Goal: Information Seeking & Learning: Learn about a topic

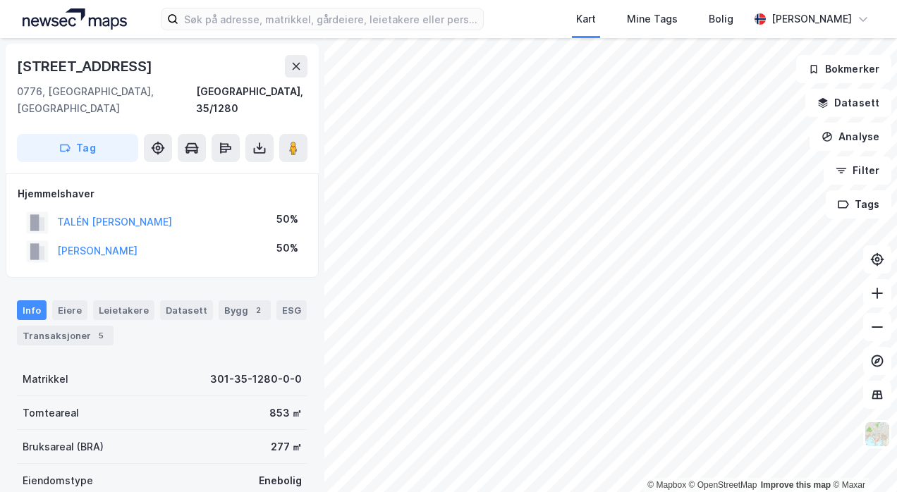
click at [141, 214] on div "TALÉN [PERSON_NAME]" at bounding box center [114, 222] width 115 height 17
click at [0, 0] on button "TALÉN [PERSON_NAME]" at bounding box center [0, 0] width 0 height 0
click at [0, 0] on button "[PERSON_NAME]" at bounding box center [0, 0] width 0 height 0
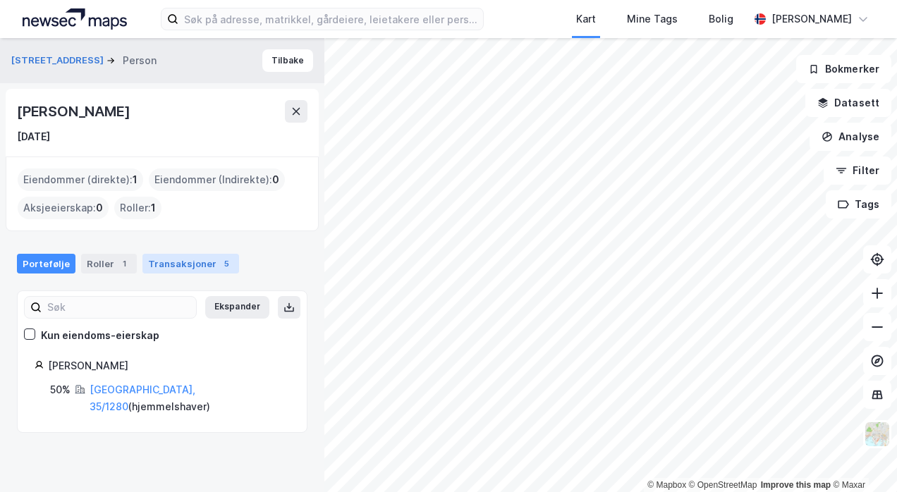
click at [161, 264] on div "Transaksjoner 5" at bounding box center [190, 264] width 97 height 20
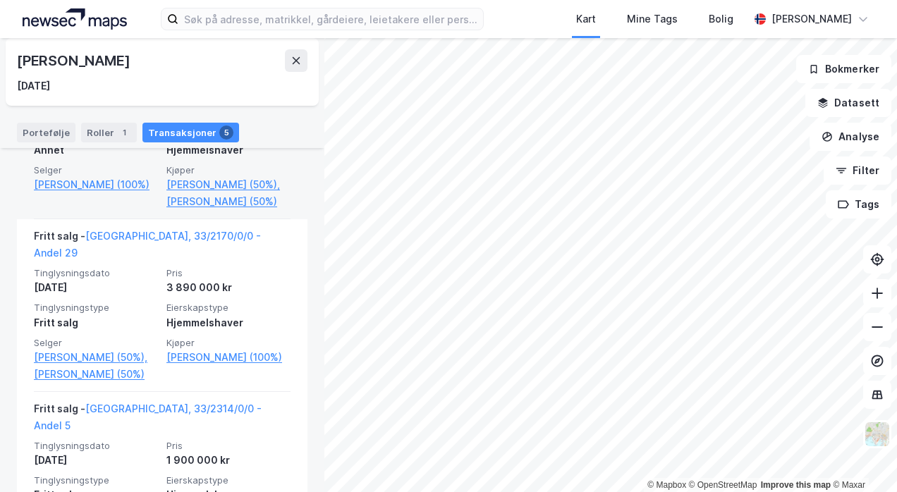
scroll to position [461, 0]
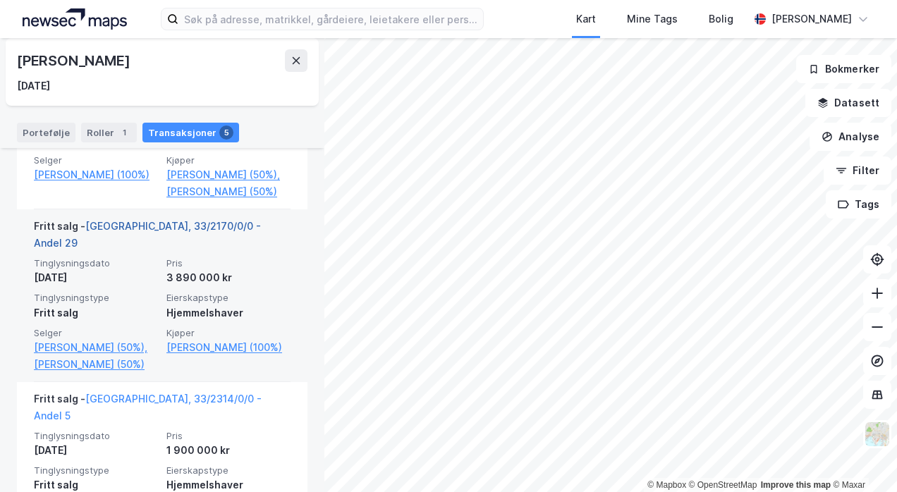
click at [182, 249] on link "[GEOGRAPHIC_DATA], 33/2170/0/0 - Andel 29" at bounding box center [147, 234] width 227 height 29
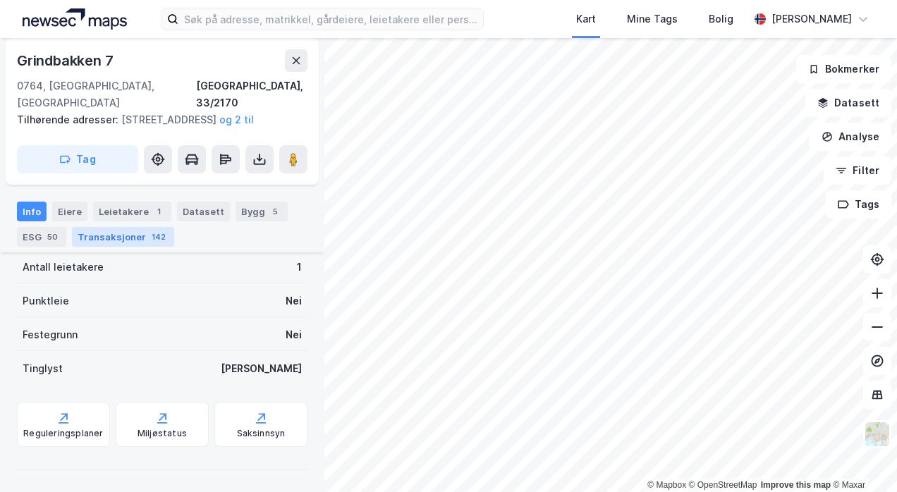
click at [140, 227] on div "Transaksjoner 142" at bounding box center [123, 237] width 102 height 20
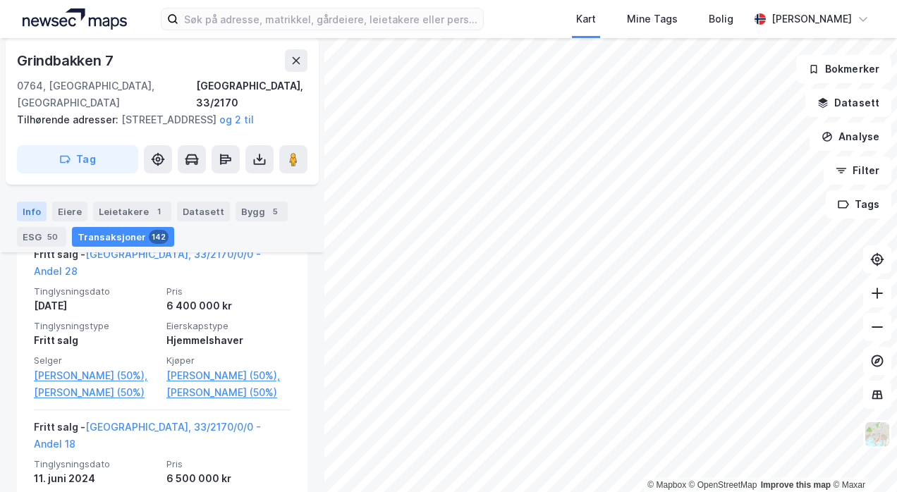
scroll to position [635, 0]
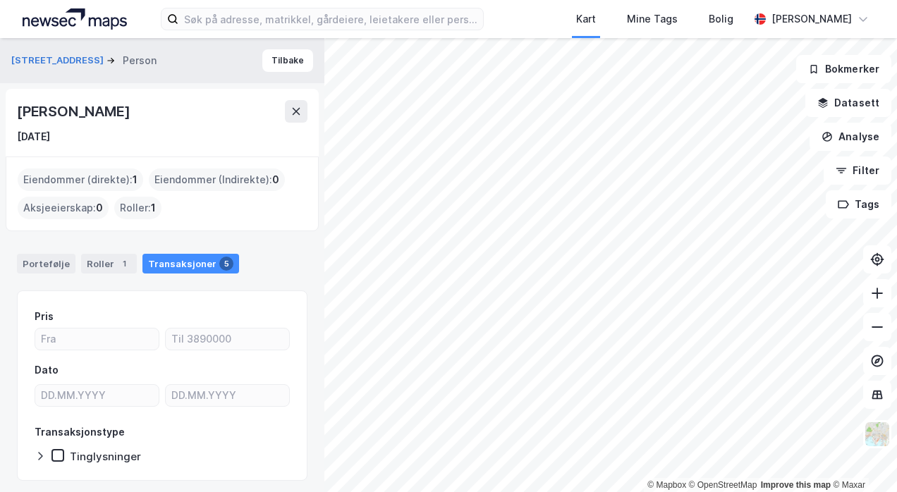
click at [122, 206] on div "Roller : 1" at bounding box center [137, 208] width 47 height 23
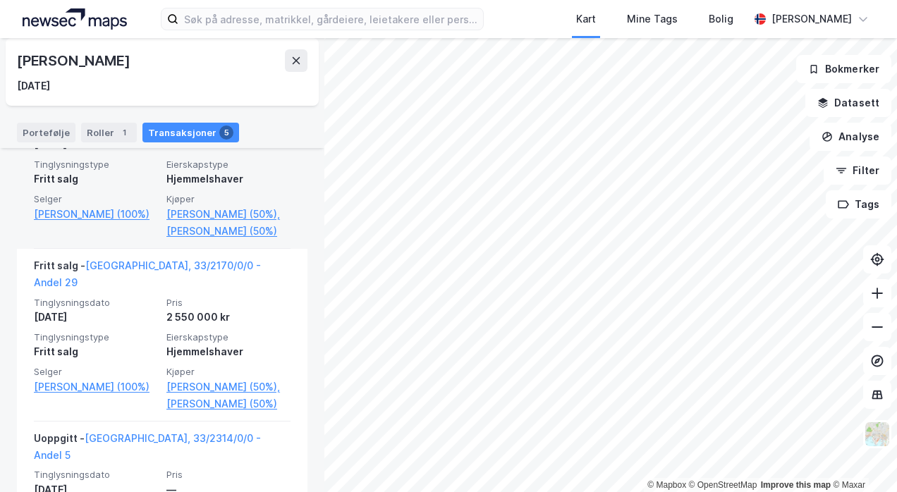
scroll to position [776, 0]
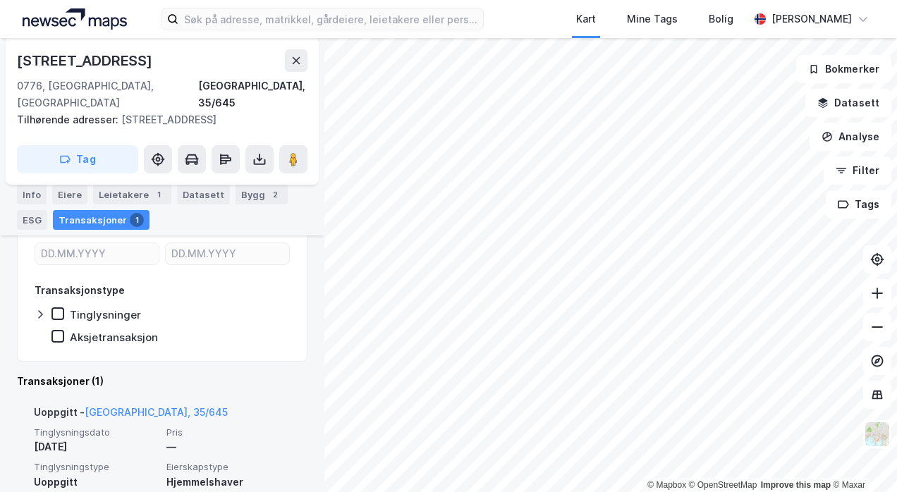
scroll to position [260, 0]
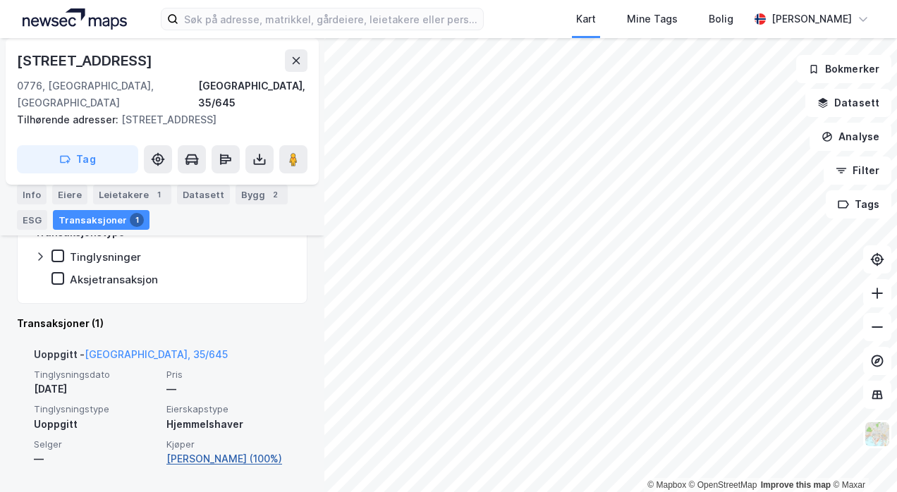
click at [176, 451] on link "[PERSON_NAME] (100%)" at bounding box center [228, 459] width 124 height 17
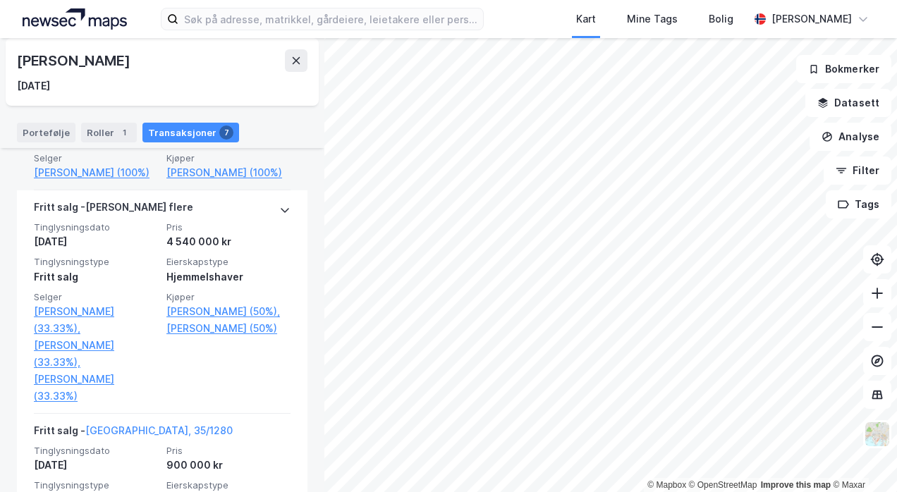
scroll to position [532, 0]
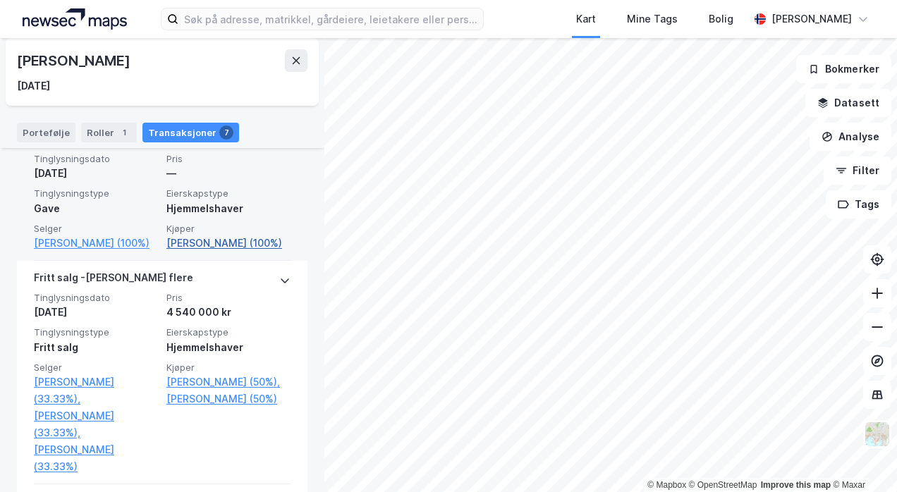
click at [178, 252] on link "[PERSON_NAME] (100%)" at bounding box center [228, 243] width 124 height 17
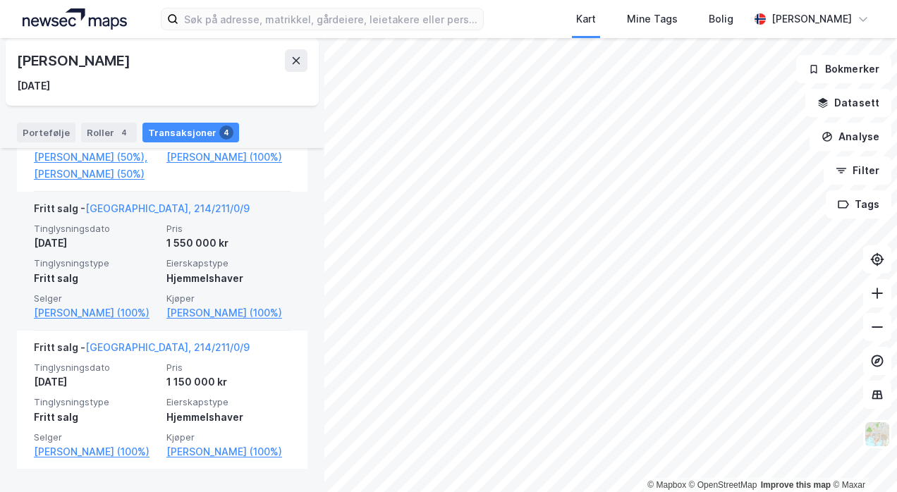
scroll to position [678, 0]
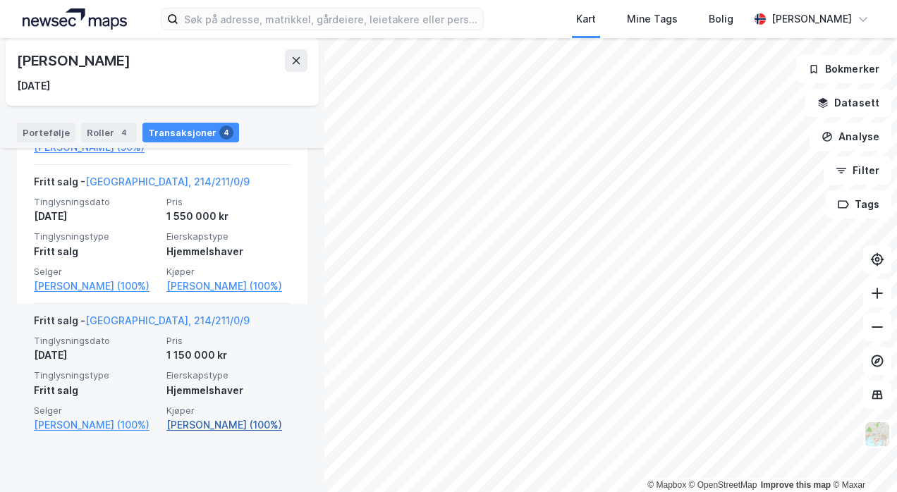
click at [188, 434] on link "[PERSON_NAME] (100%)" at bounding box center [228, 425] width 124 height 17
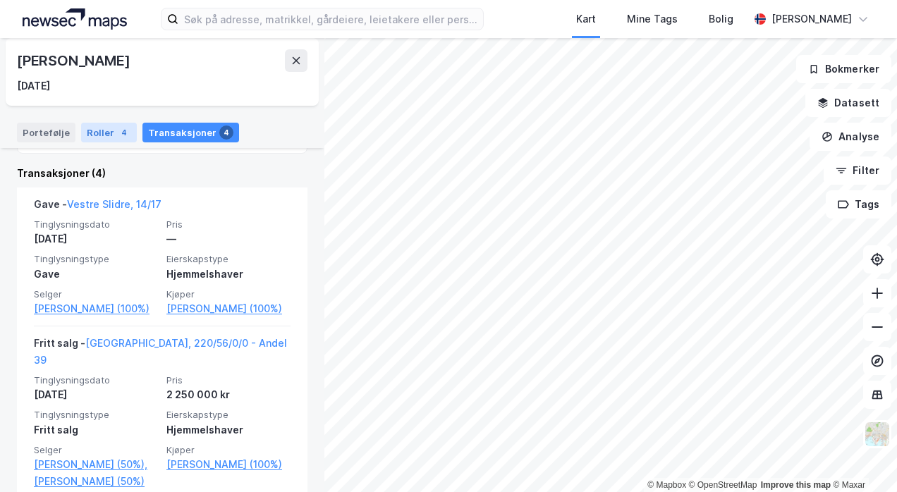
scroll to position [326, 0]
click at [93, 127] on div "Roller 4" at bounding box center [109, 133] width 56 height 20
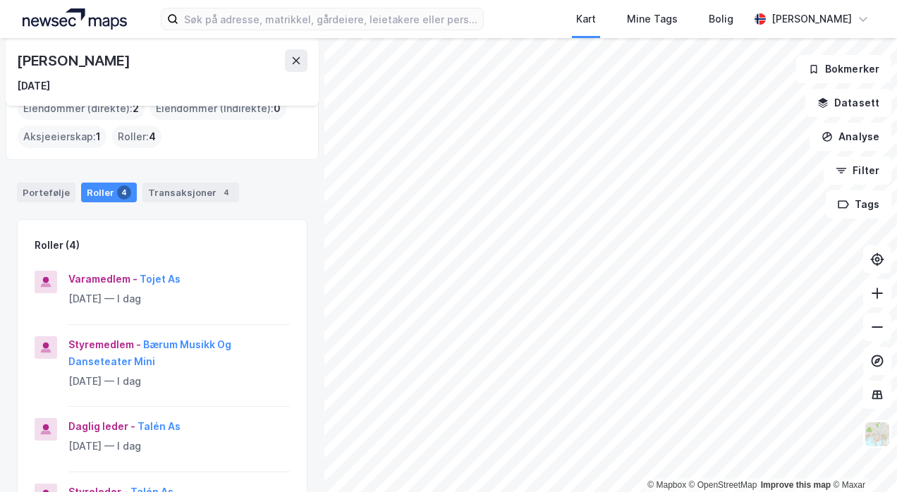
scroll to position [141, 0]
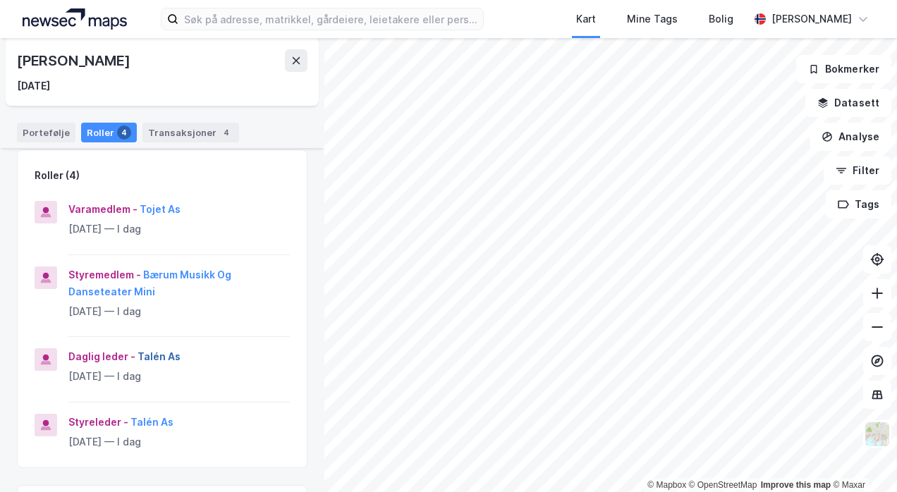
click at [0, 0] on button "Talén As" at bounding box center [0, 0] width 0 height 0
